Goal: Information Seeking & Learning: Understand process/instructions

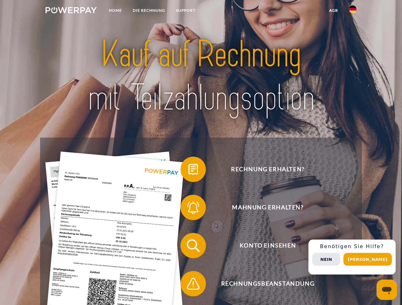
click at [71, 11] on img at bounding box center [70, 10] width 51 height 6
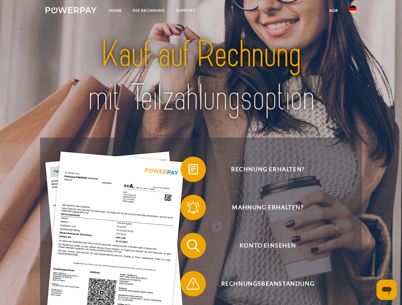
click at [352, 11] on img at bounding box center [353, 9] width 8 height 8
click at [333, 10] on link "agb" at bounding box center [333, 10] width 20 height 11
click at [188, 171] on span at bounding box center [184, 170] width 32 height 32
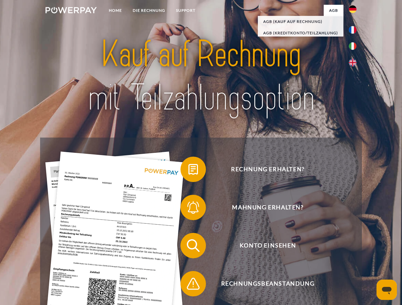
click at [188, 209] on span at bounding box center [184, 208] width 32 height 32
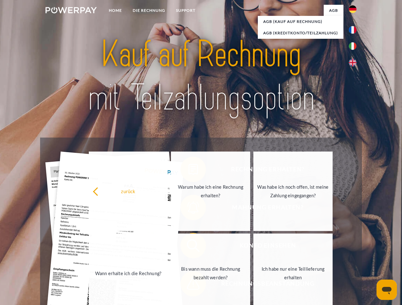
click at [188, 247] on link "Bis wann muss die Rechnung bezahlt werden?" at bounding box center [210, 273] width 79 height 79
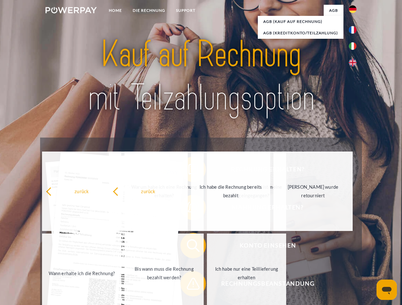
click at [188, 285] on span at bounding box center [184, 284] width 32 height 32
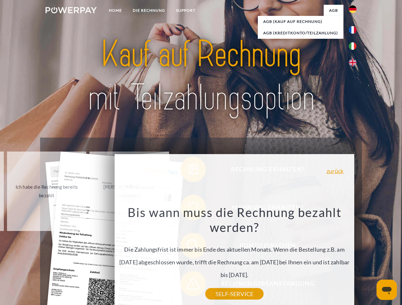
click at [354, 257] on div "Rechnung erhalten? Mahnung erhalten? Konto einsehen" at bounding box center [200, 265] width 321 height 254
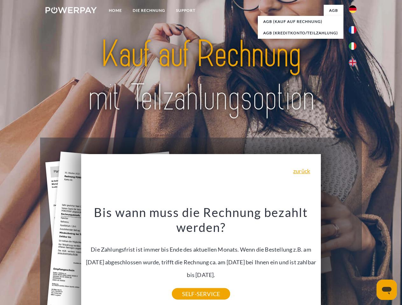
click at [338, 259] on span "Konto einsehen" at bounding box center [268, 245] width 156 height 25
click at [370, 259] on header "Home DIE RECHNUNG SUPPORT" at bounding box center [201, 219] width 402 height 439
